Goal: Browse casually

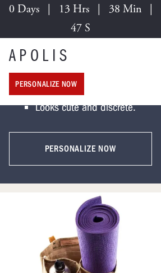
scroll to position [2021, 0]
